Goal: Information Seeking & Learning: Learn about a topic

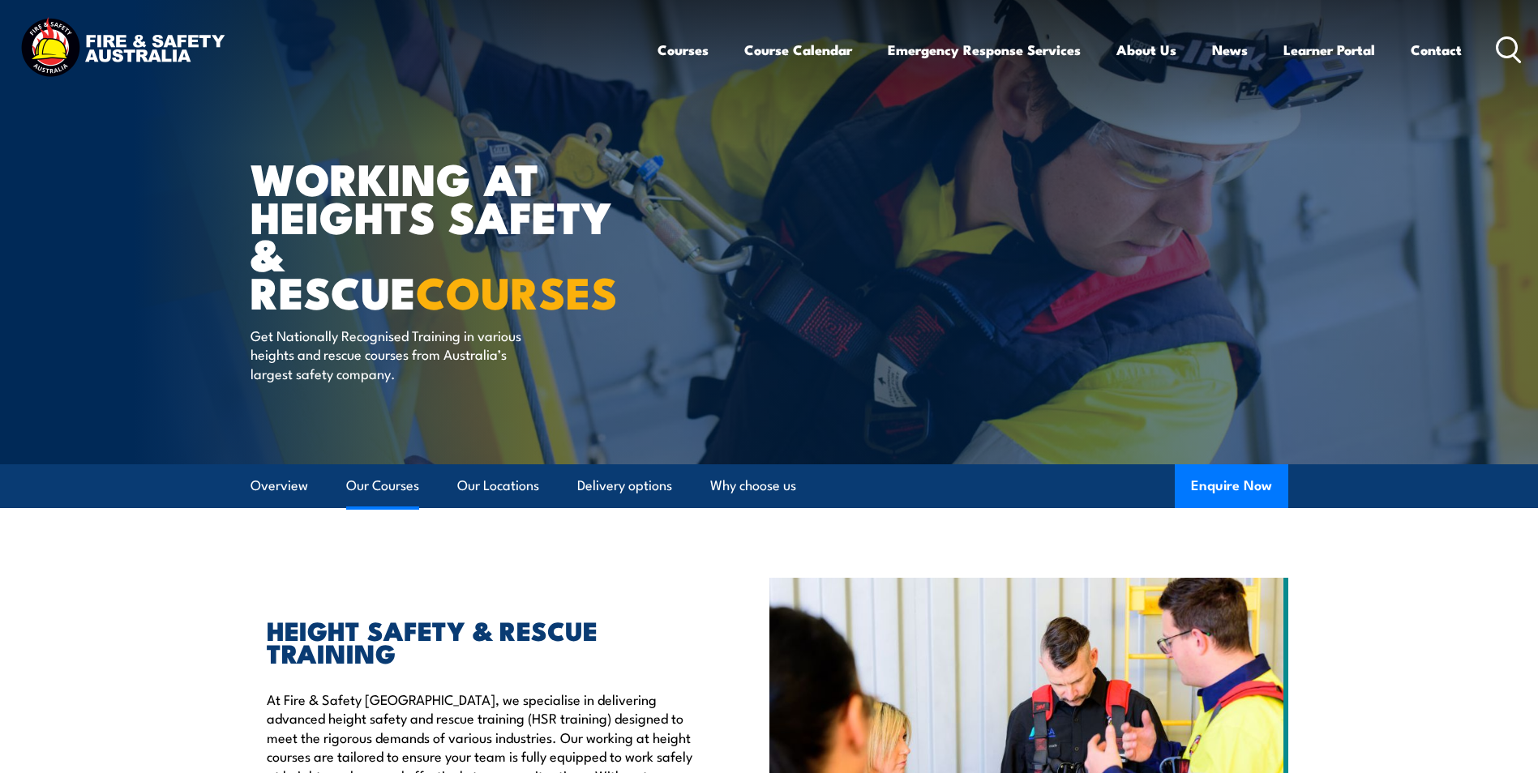
click at [411, 489] on link "Our Courses" at bounding box center [382, 485] width 73 height 43
click at [1524, 52] on header "Courses Course Calendar Emergency Response Services Services Overview Emergency…" at bounding box center [769, 50] width 1538 height 100
click at [1505, 66] on div "Courses Course Calendar Emergency Response Services Services Overview Emergency…" at bounding box center [1089, 50] width 865 height 70
click at [1505, 57] on circle at bounding box center [1506, 46] width 19 height 19
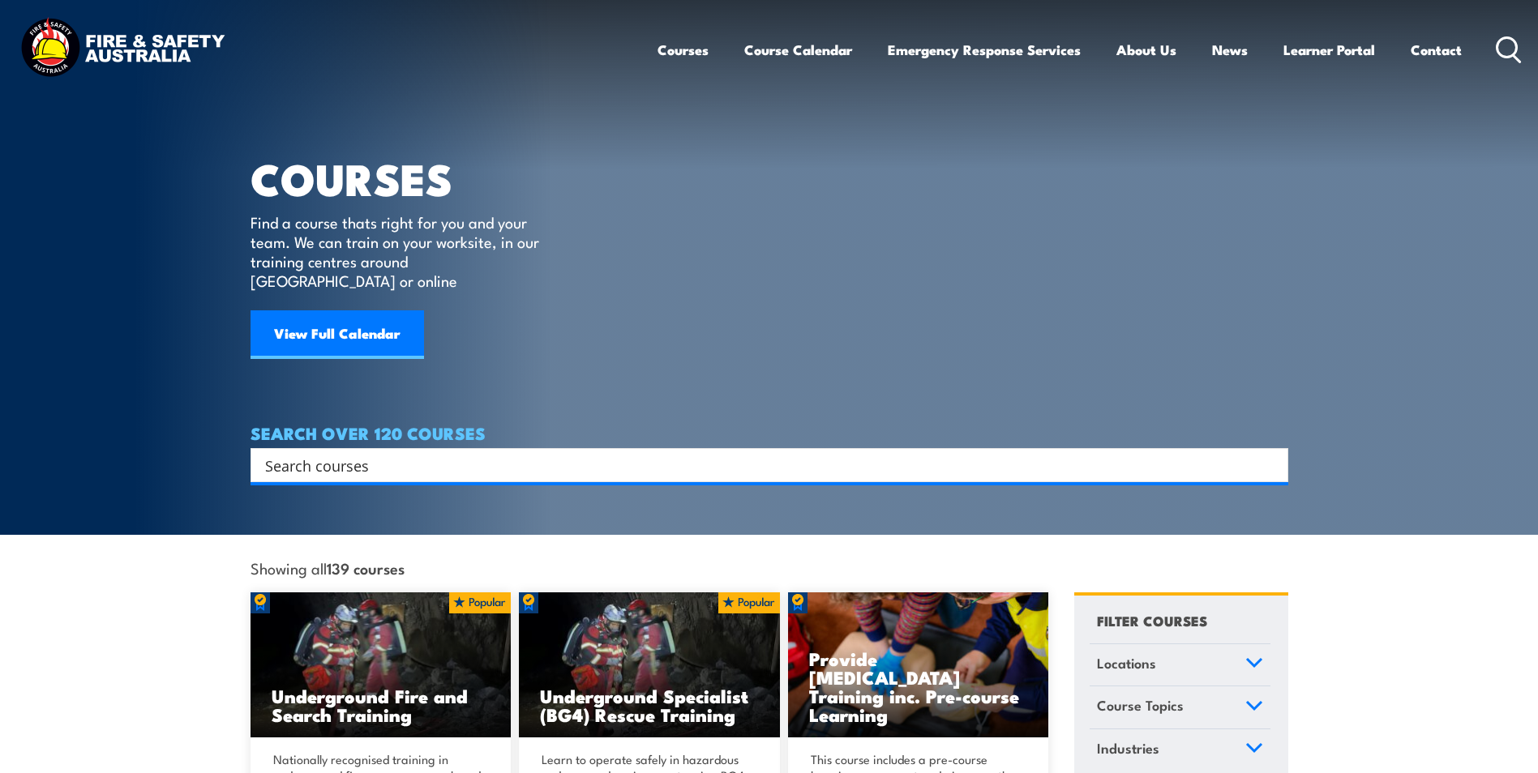
click at [838, 457] on div "Search" at bounding box center [769, 465] width 1038 height 34
click at [831, 453] on input "Search input" at bounding box center [758, 465] width 987 height 24
type input "riihan"
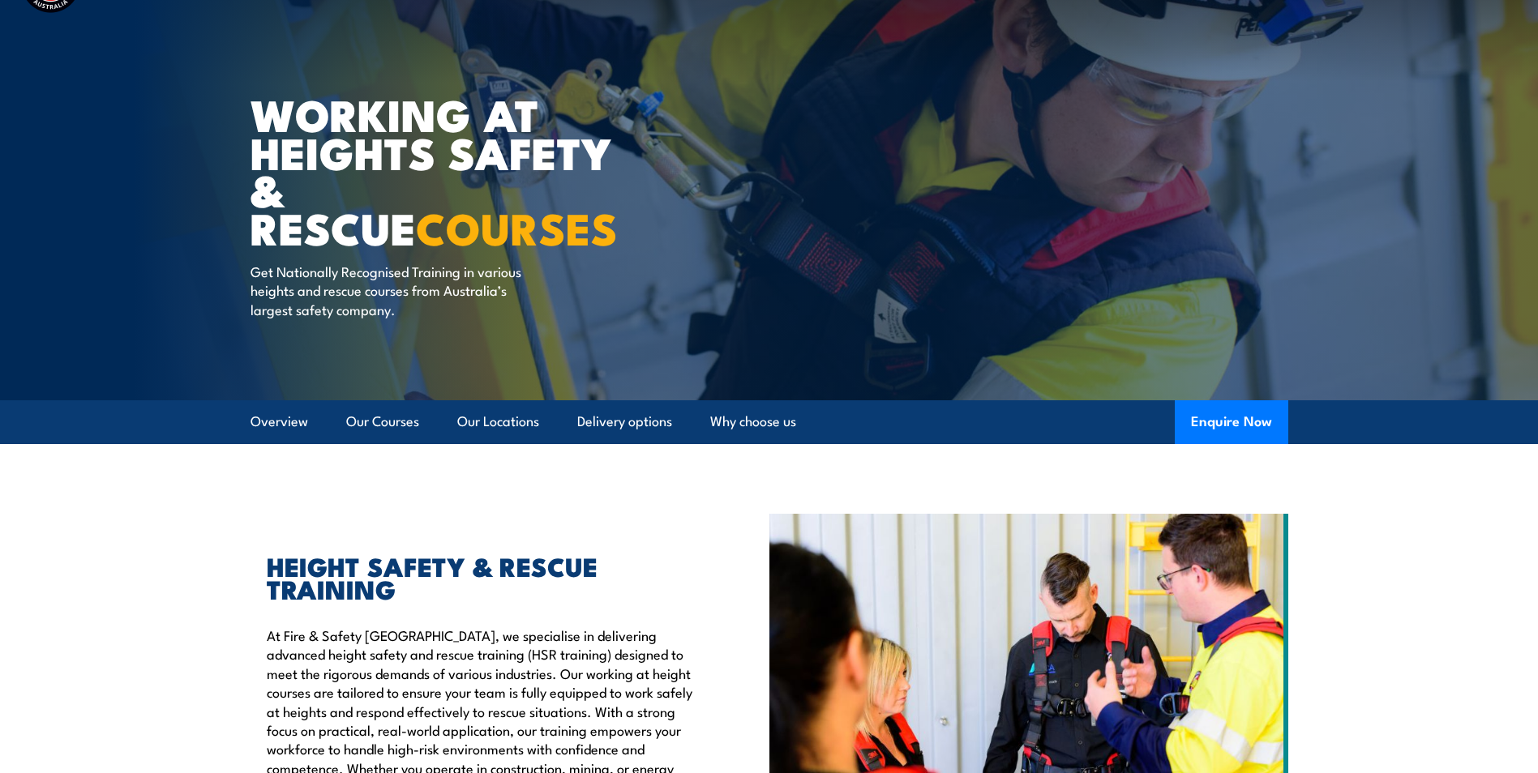
scroll to position [76, 0]
